Goal: Find specific page/section: Find specific page/section

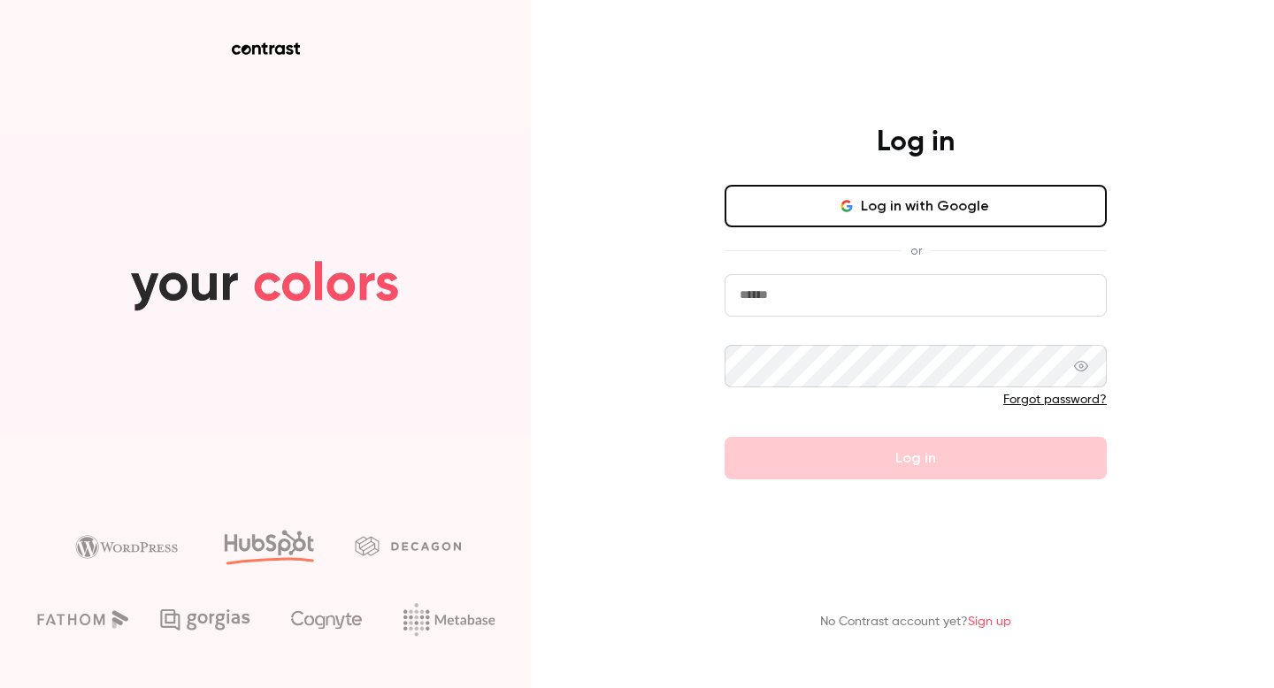
click at [844, 196] on button "Log in with Google" at bounding box center [915, 206] width 382 height 42
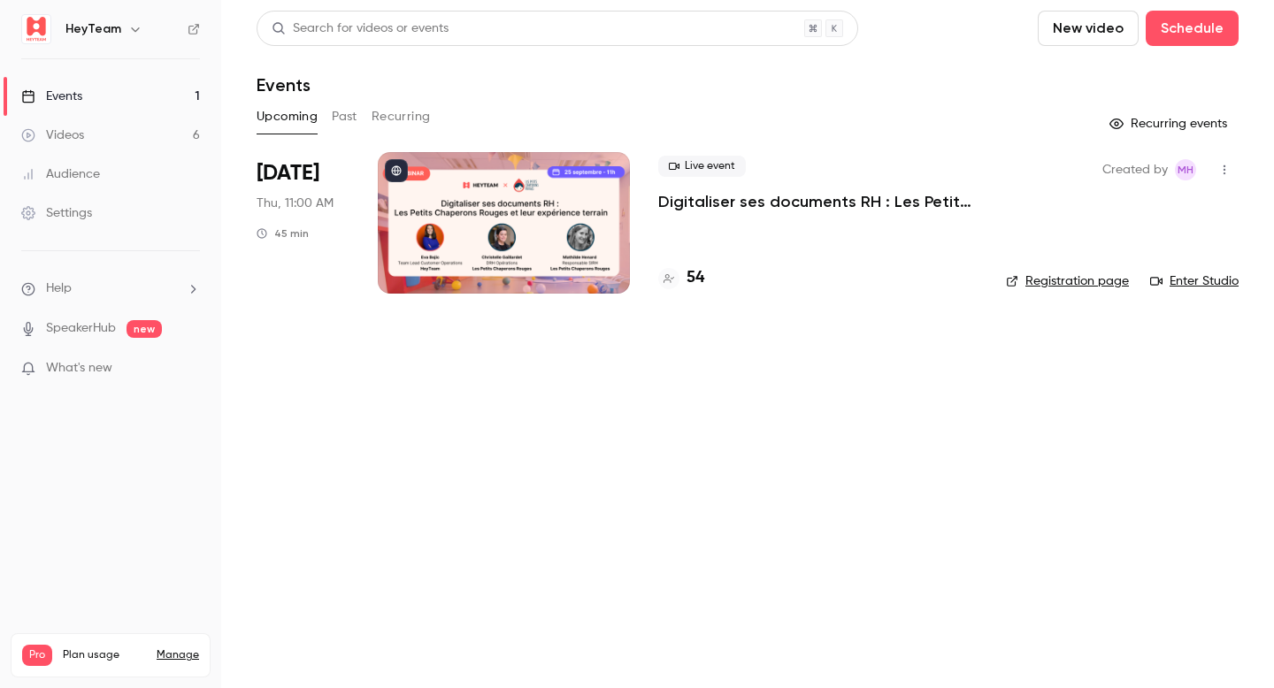
click at [695, 273] on h4 "54" at bounding box center [695, 278] width 18 height 24
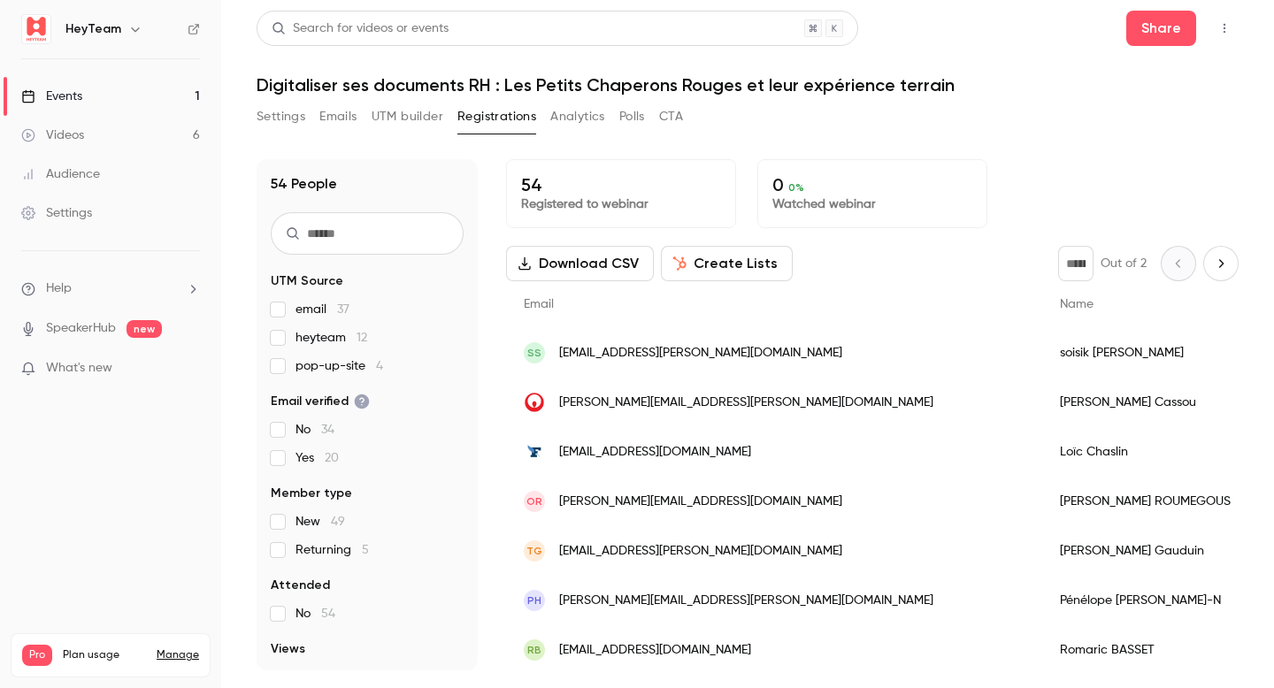
click at [184, 648] on link "Manage" at bounding box center [178, 655] width 42 height 14
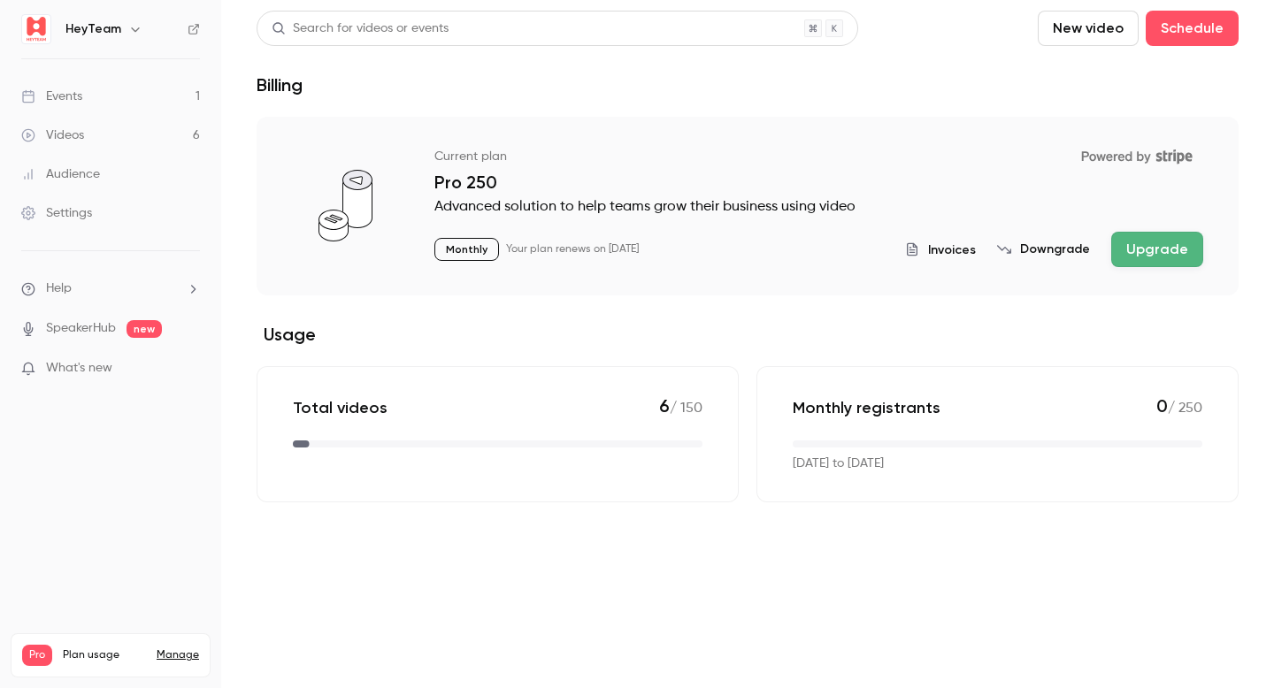
click at [951, 244] on span "Invoices" at bounding box center [952, 250] width 48 height 19
